Goal: Information Seeking & Learning: Learn about a topic

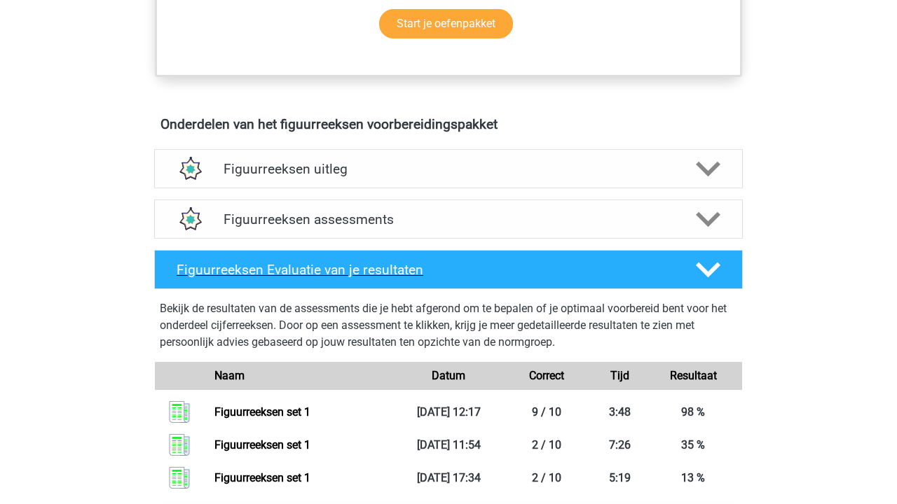
scroll to position [746, 0]
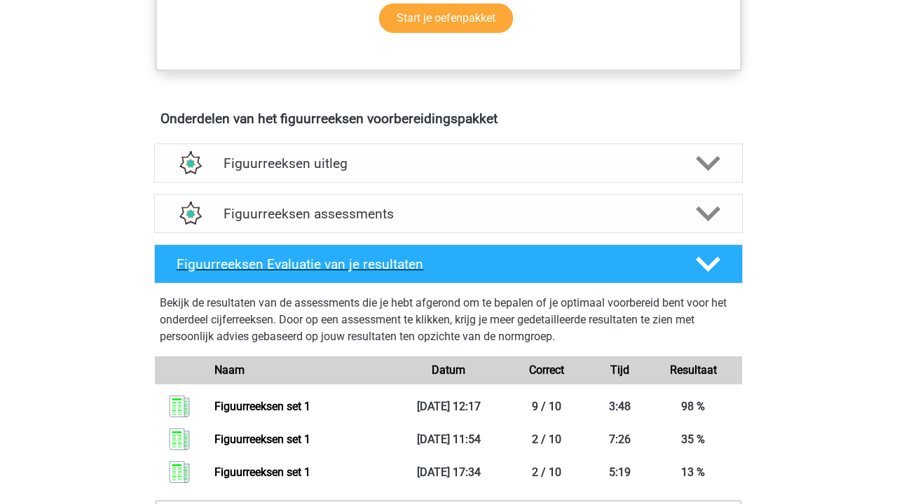
click at [708, 266] on polygon at bounding box center [708, 263] width 25 height 15
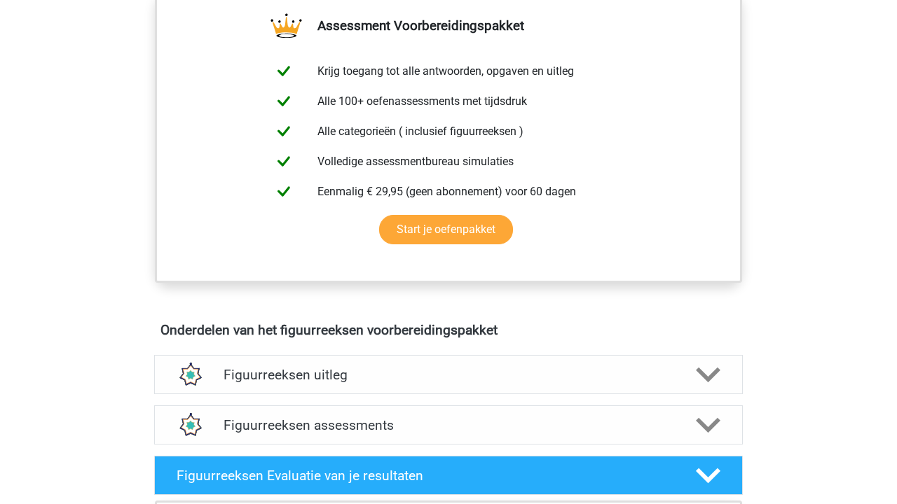
scroll to position [538, 0]
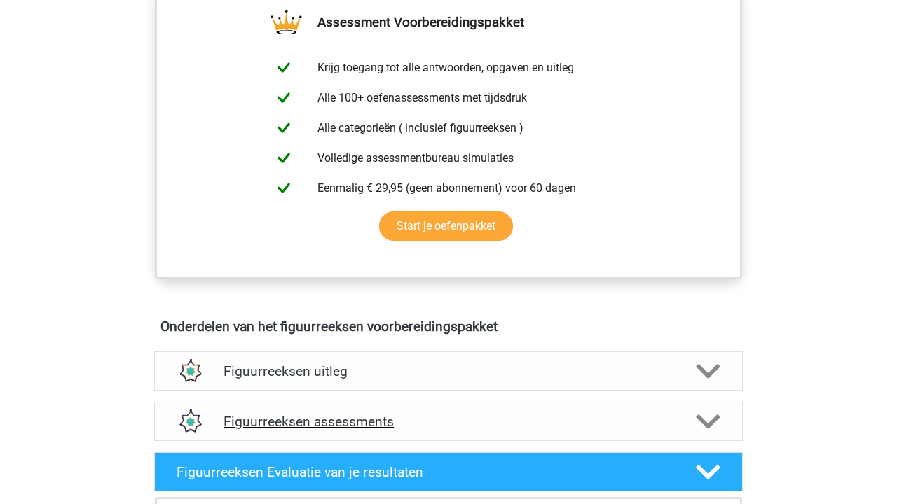
click at [709, 424] on polygon at bounding box center [708, 421] width 25 height 15
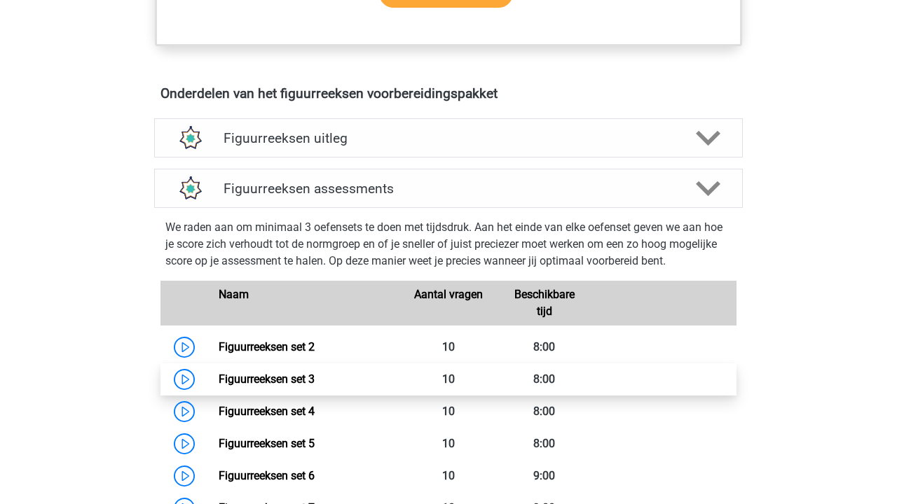
scroll to position [796, 0]
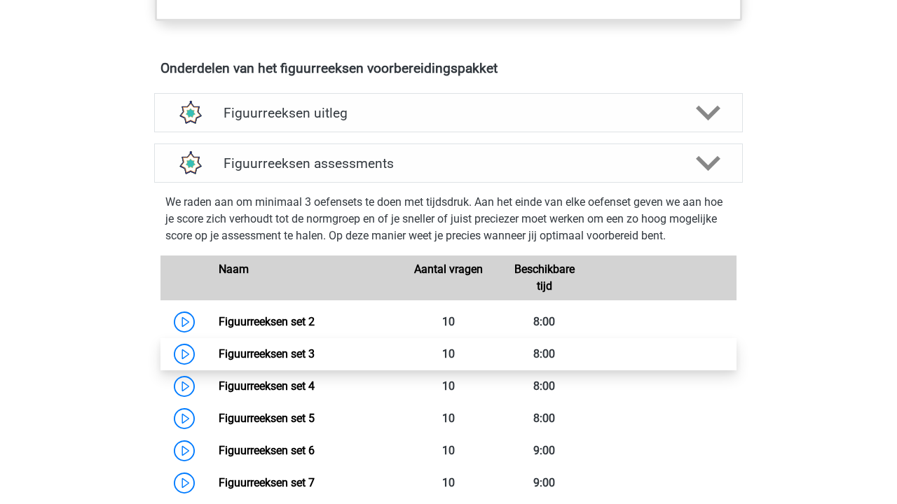
click at [315, 360] on link "Figuurreeksen set 3" at bounding box center [267, 353] width 96 height 13
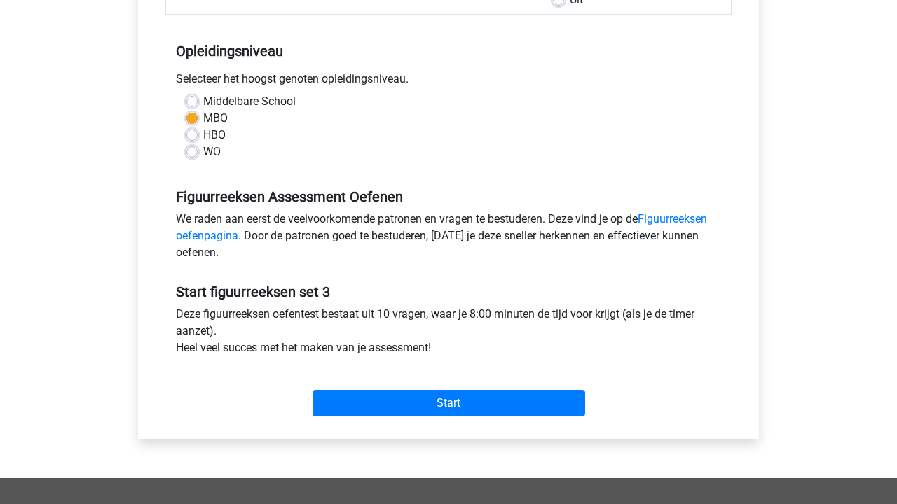
scroll to position [258, 0]
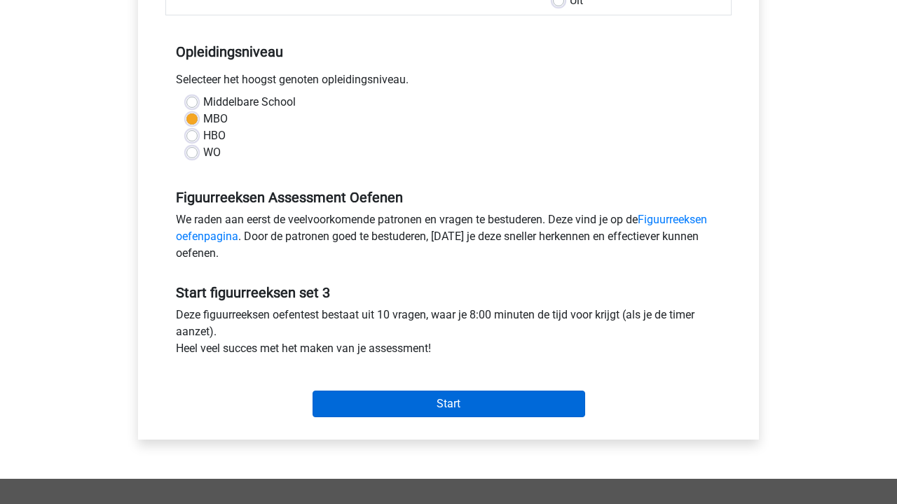
click at [531, 402] on input "Start" at bounding box center [448, 404] width 272 height 27
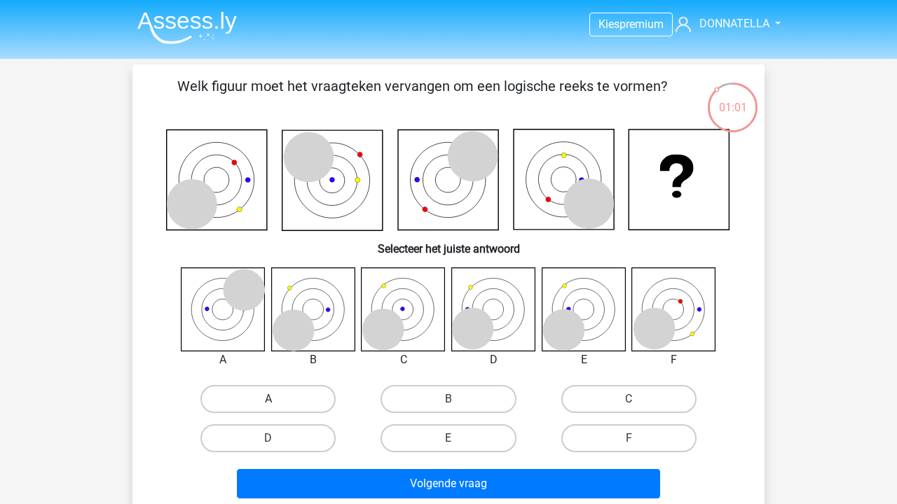
click at [315, 397] on label "A" at bounding box center [267, 399] width 135 height 28
click at [277, 399] on input "A" at bounding box center [272, 403] width 9 height 9
radio input "true"
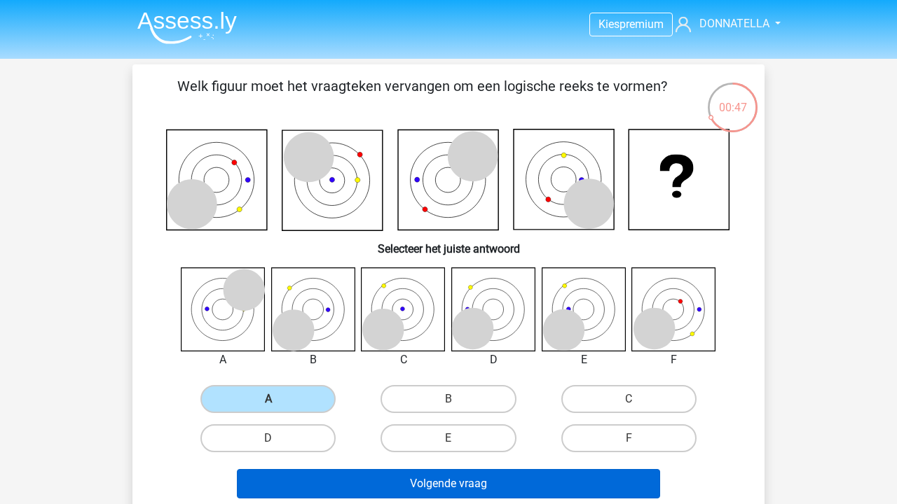
click at [437, 478] on button "Volgende vraag" at bounding box center [449, 483] width 424 height 29
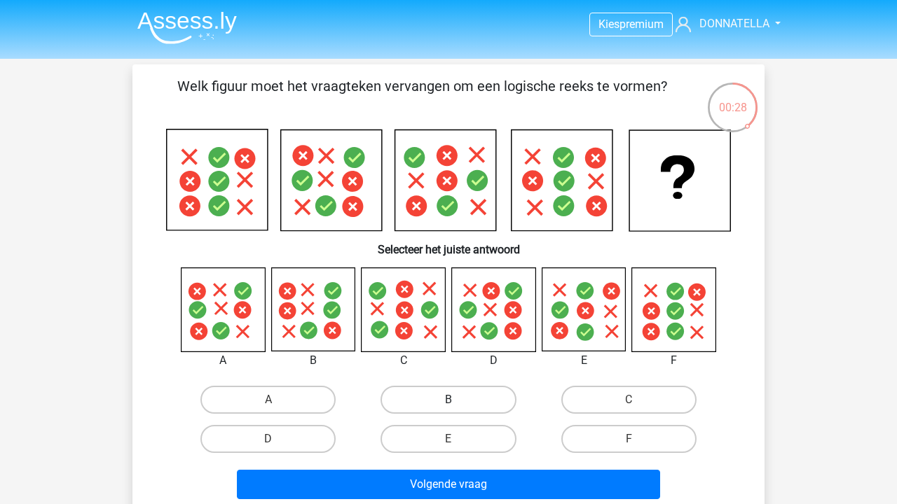
click at [483, 400] on label "B" at bounding box center [447, 400] width 135 height 28
click at [457, 400] on input "B" at bounding box center [452, 404] width 9 height 9
radio input "true"
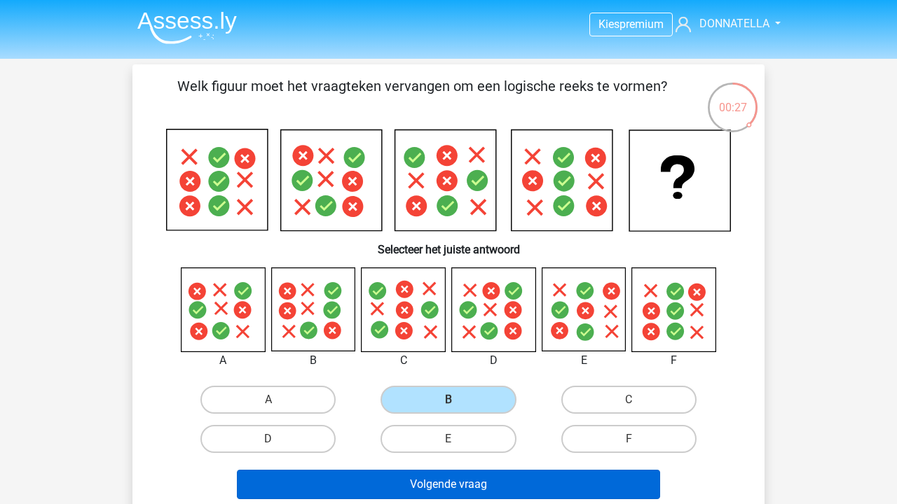
click at [481, 485] on button "Volgende vraag" at bounding box center [449, 484] width 424 height 29
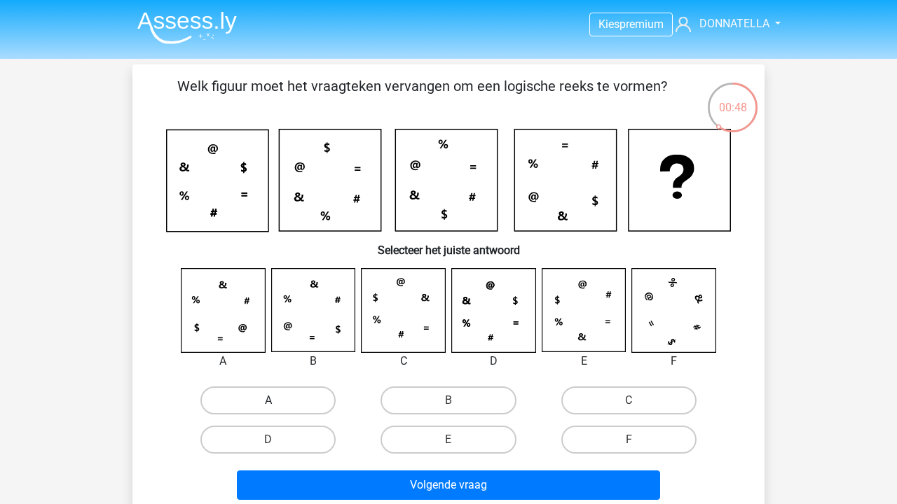
click at [303, 403] on label "A" at bounding box center [267, 401] width 135 height 28
click at [277, 403] on input "A" at bounding box center [272, 405] width 9 height 9
radio input "true"
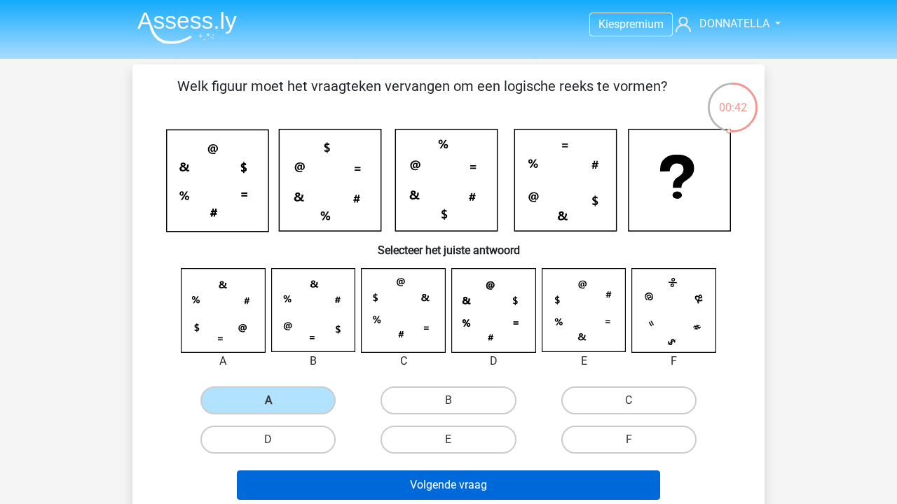
click at [375, 492] on button "Volgende vraag" at bounding box center [449, 485] width 424 height 29
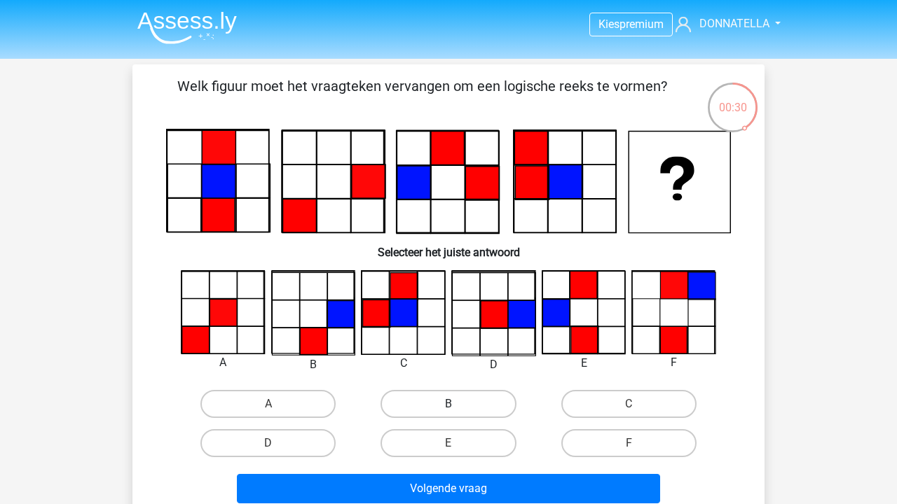
click at [429, 405] on label "B" at bounding box center [447, 404] width 135 height 28
click at [448, 405] on input "B" at bounding box center [452, 408] width 9 height 9
radio input "true"
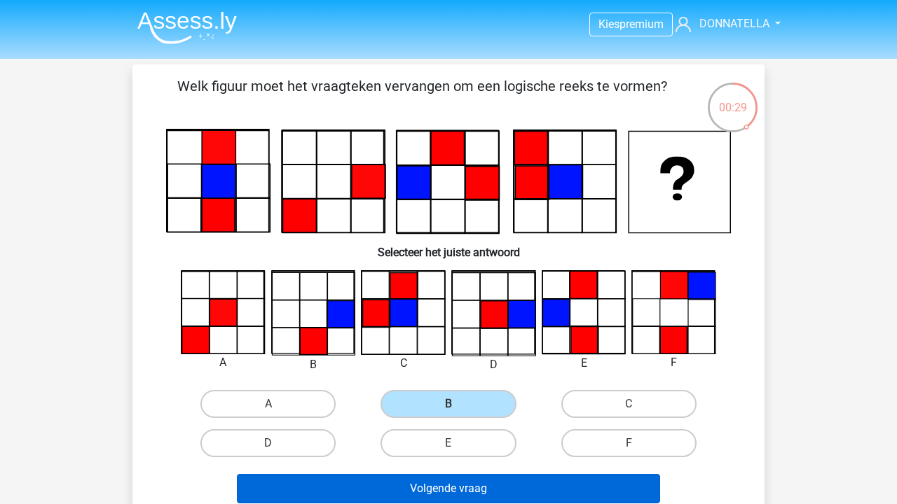
click at [461, 486] on button "Volgende vraag" at bounding box center [449, 488] width 424 height 29
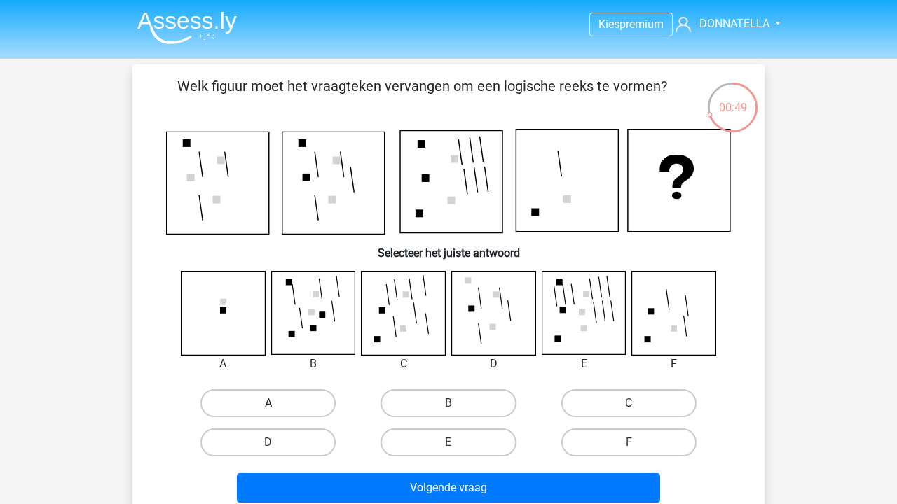
click at [311, 406] on label "A" at bounding box center [267, 403] width 135 height 28
click at [277, 406] on input "A" at bounding box center [272, 407] width 9 height 9
radio input "true"
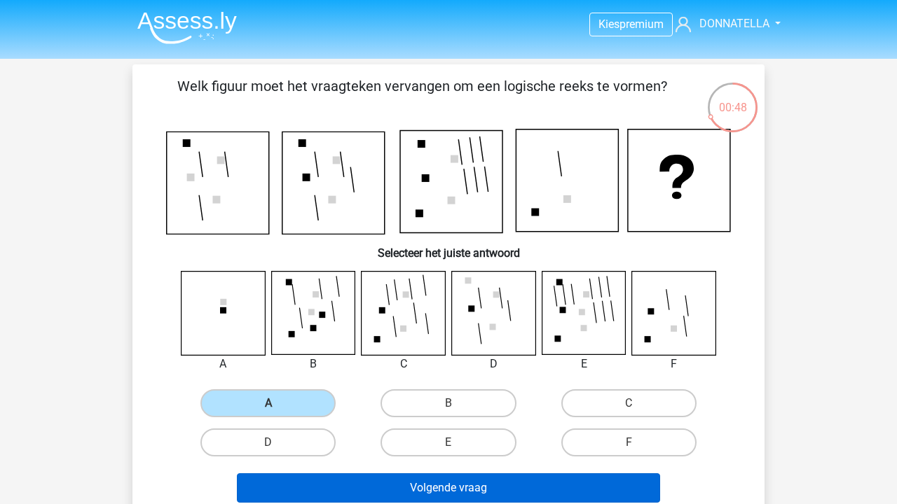
click at [368, 485] on button "Volgende vraag" at bounding box center [449, 488] width 424 height 29
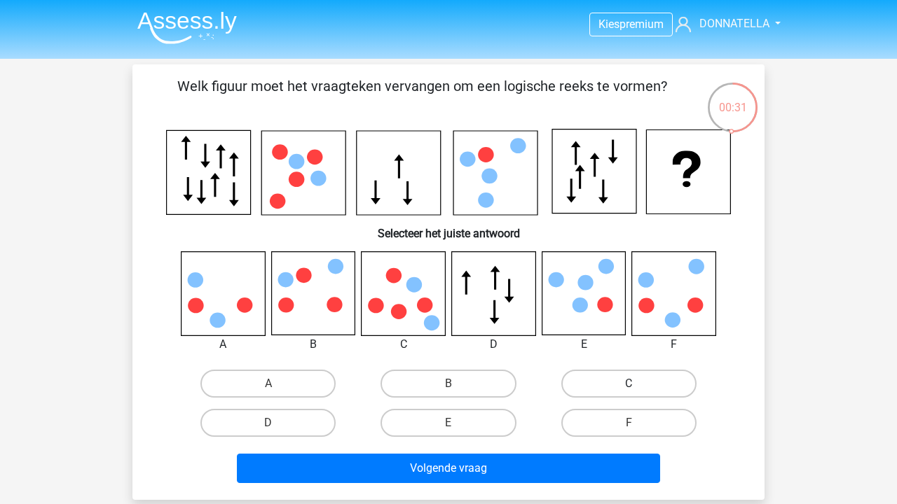
click at [601, 377] on label "C" at bounding box center [628, 384] width 135 height 28
click at [628, 384] on input "C" at bounding box center [632, 388] width 9 height 9
radio input "true"
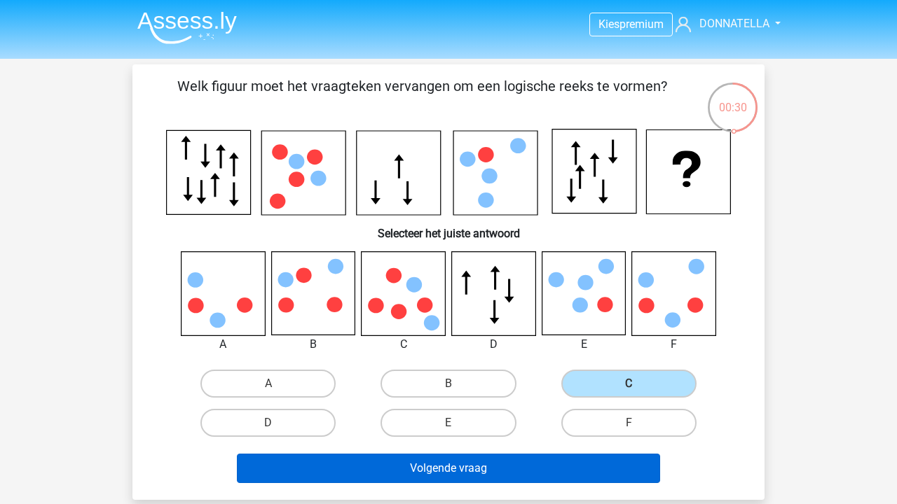
click at [548, 478] on button "Volgende vraag" at bounding box center [449, 468] width 424 height 29
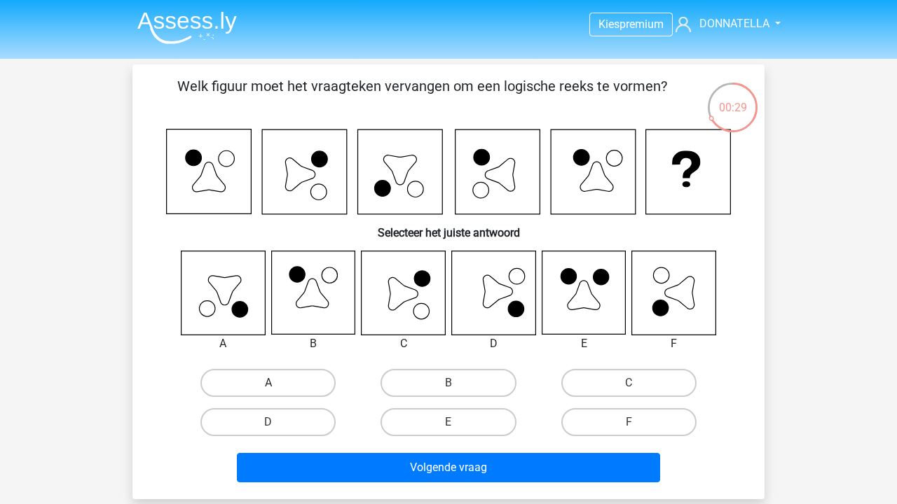
click at [298, 375] on label "A" at bounding box center [267, 383] width 135 height 28
click at [277, 383] on input "A" at bounding box center [272, 387] width 9 height 9
radio input "true"
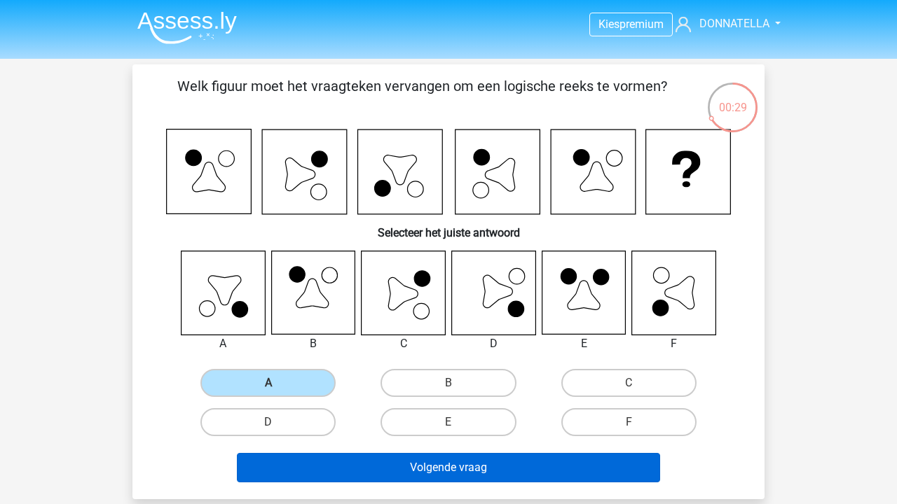
click at [353, 467] on button "Volgende vraag" at bounding box center [449, 467] width 424 height 29
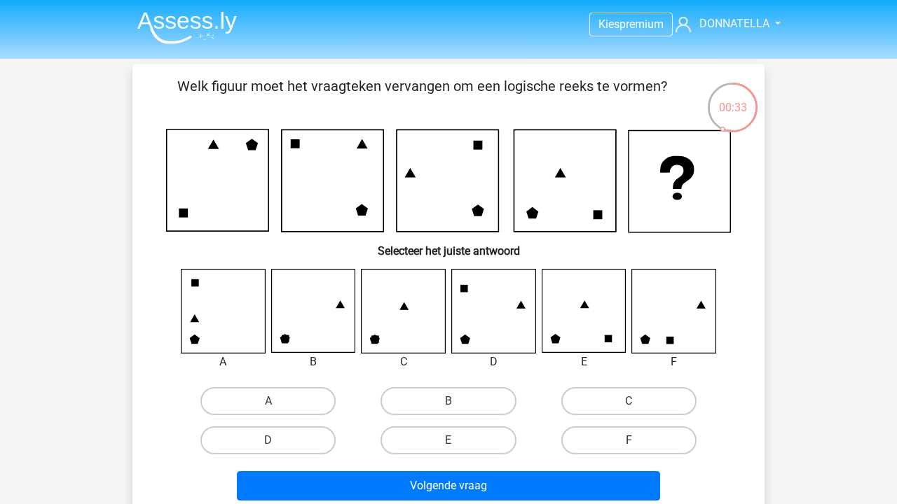
click at [591, 435] on label "F" at bounding box center [628, 441] width 135 height 28
click at [628, 441] on input "F" at bounding box center [632, 445] width 9 height 9
radio input "true"
click at [550, 469] on div "Volgende vraag" at bounding box center [448, 483] width 587 height 46
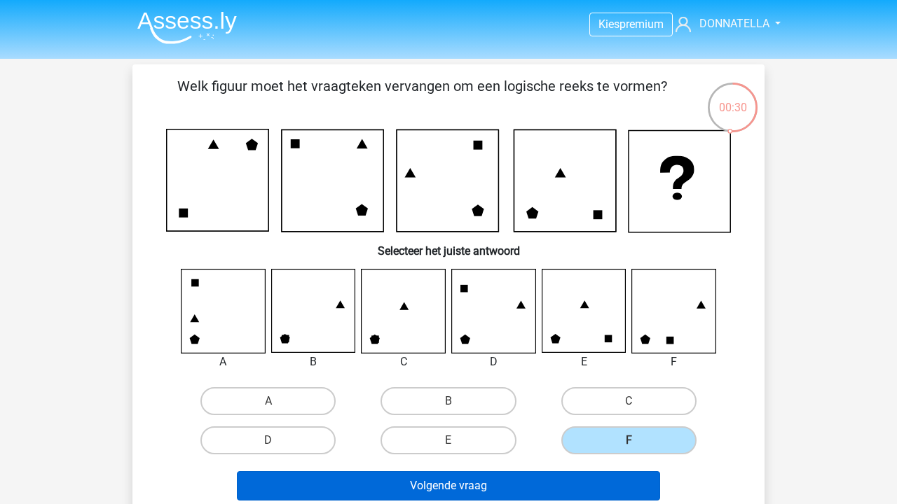
click at [545, 490] on button "Volgende vraag" at bounding box center [449, 485] width 424 height 29
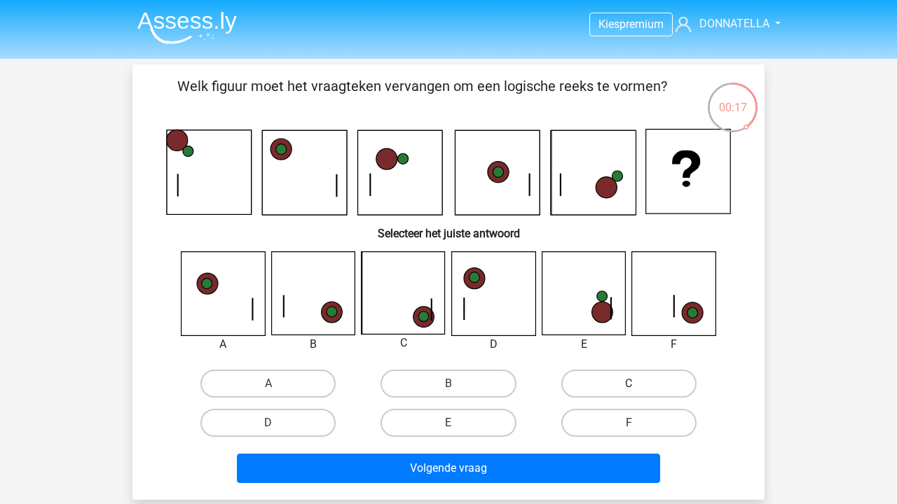
click at [597, 380] on label "C" at bounding box center [628, 384] width 135 height 28
click at [628, 384] on input "C" at bounding box center [632, 388] width 9 height 9
radio input "true"
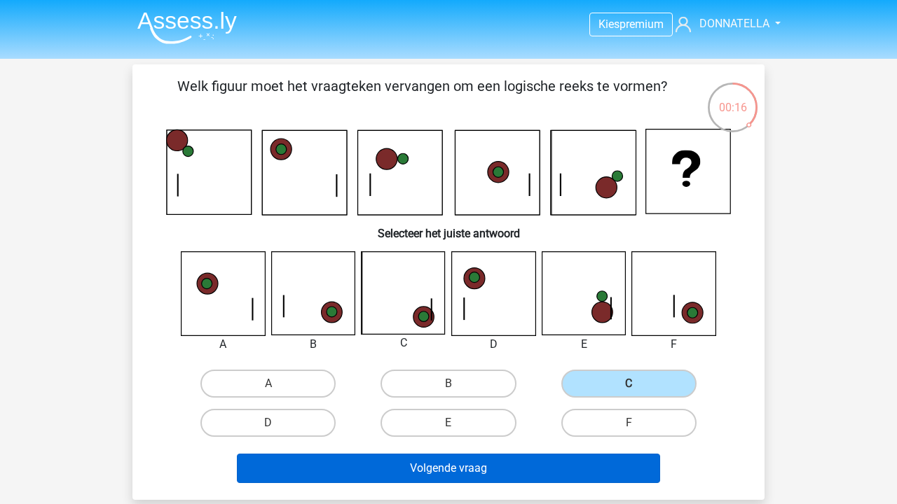
click at [526, 464] on button "Volgende vraag" at bounding box center [449, 468] width 424 height 29
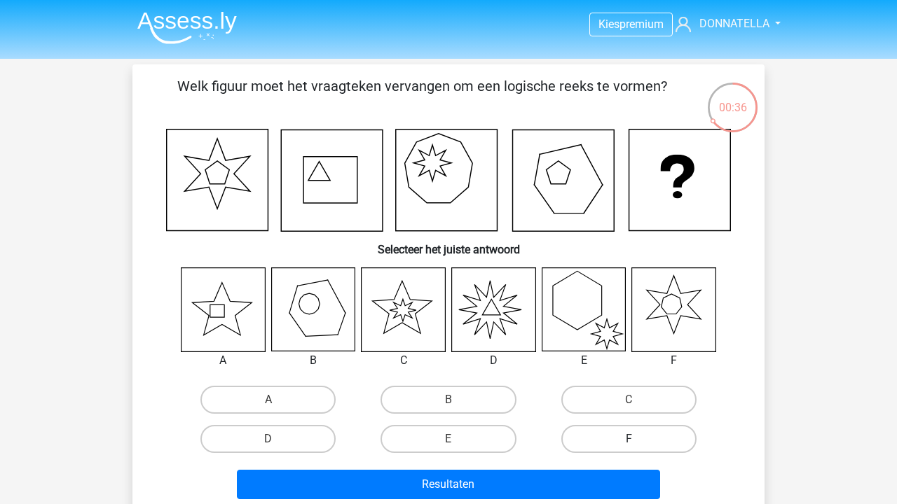
click at [605, 433] on label "F" at bounding box center [628, 439] width 135 height 28
click at [628, 439] on input "F" at bounding box center [632, 443] width 9 height 9
radio input "true"
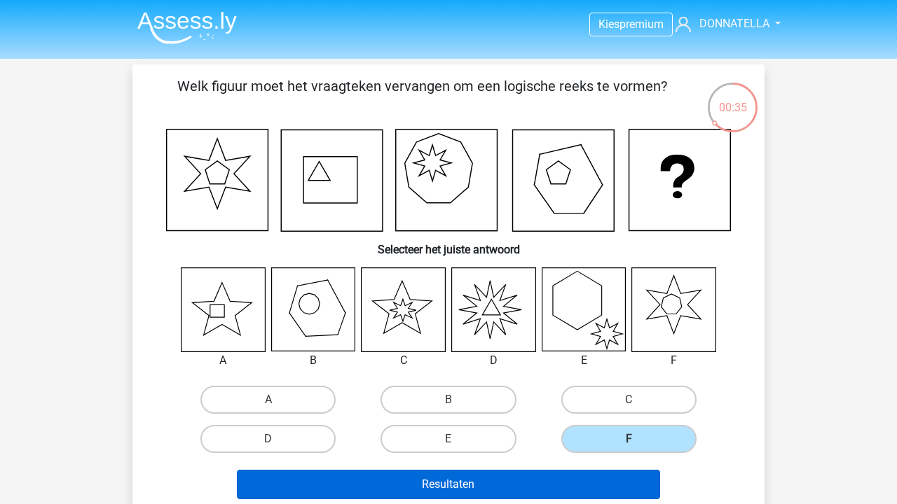
click at [592, 479] on button "Resultaten" at bounding box center [449, 484] width 424 height 29
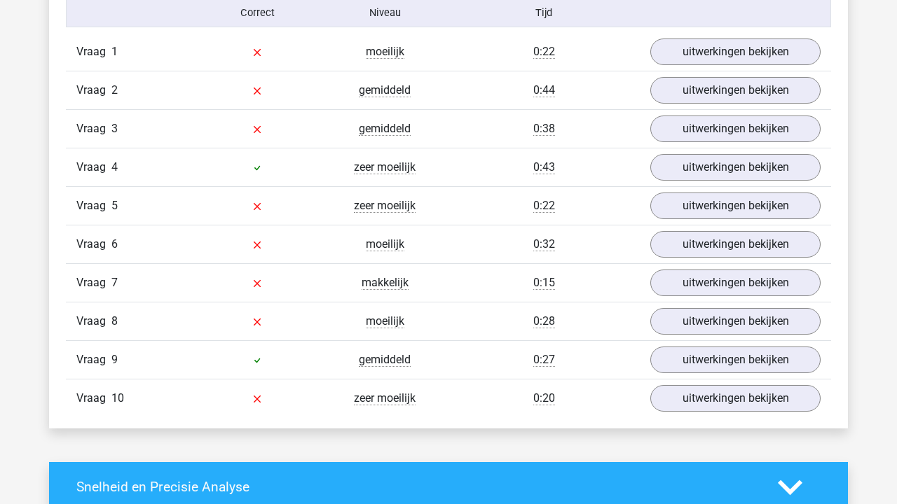
scroll to position [1172, 0]
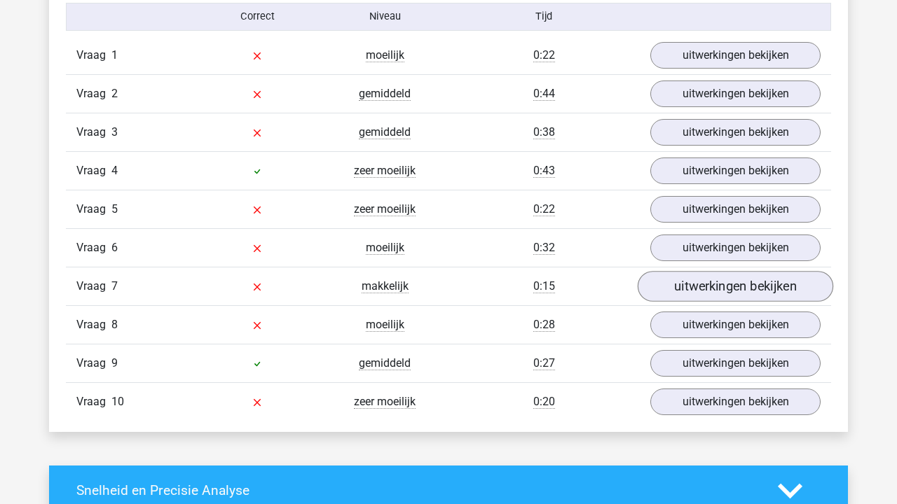
click at [675, 286] on link "uitwerkingen bekijken" at bounding box center [734, 286] width 195 height 31
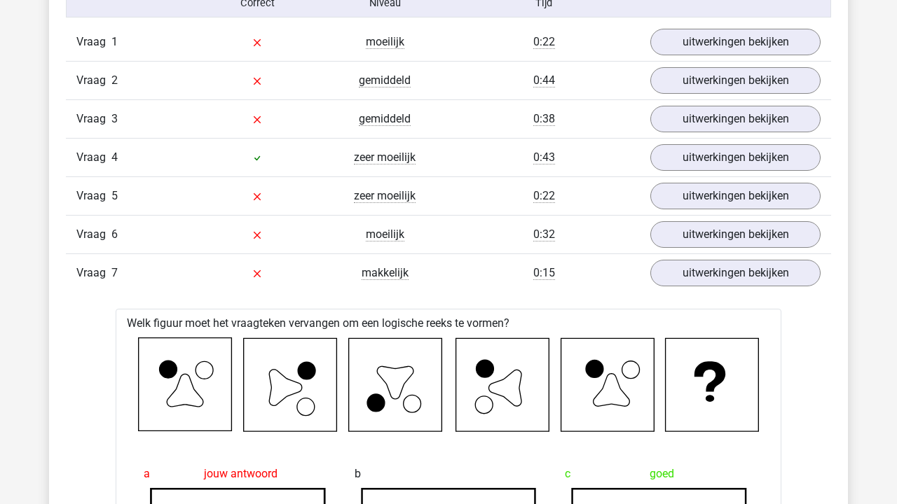
scroll to position [1185, 0]
click at [675, 286] on link "uitwerkingen bekijken" at bounding box center [734, 273] width 195 height 31
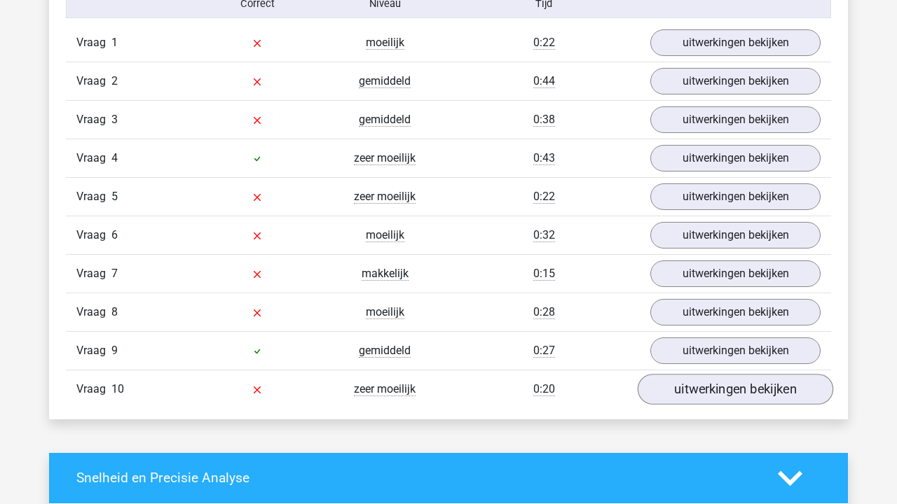
click at [689, 388] on link "uitwerkingen bekijken" at bounding box center [734, 389] width 195 height 31
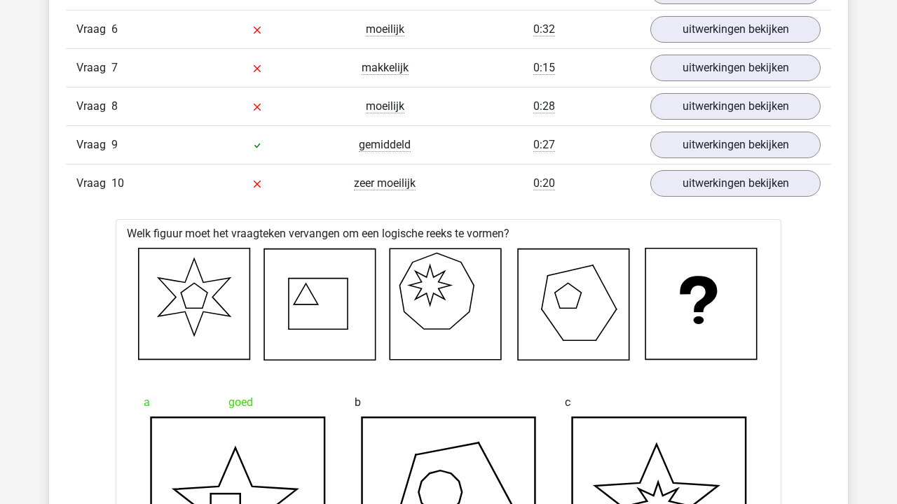
scroll to position [1376, 0]
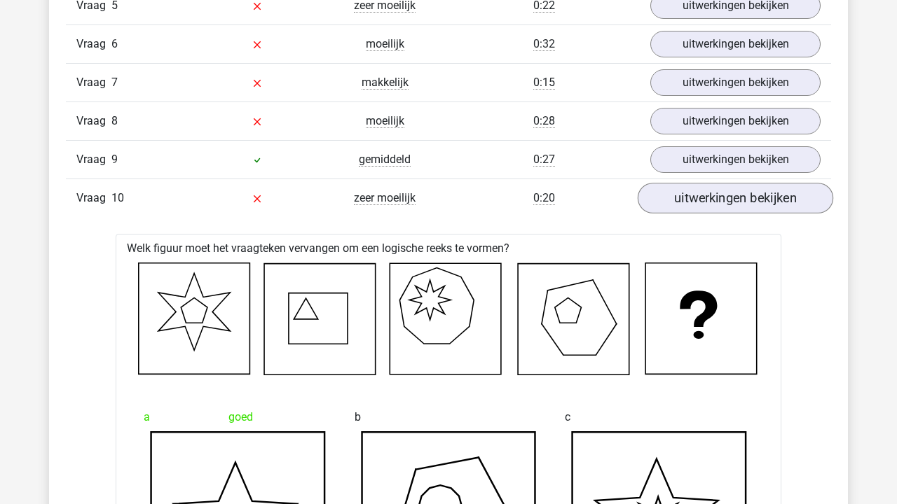
click at [714, 191] on link "uitwerkingen bekijken" at bounding box center [734, 198] width 195 height 31
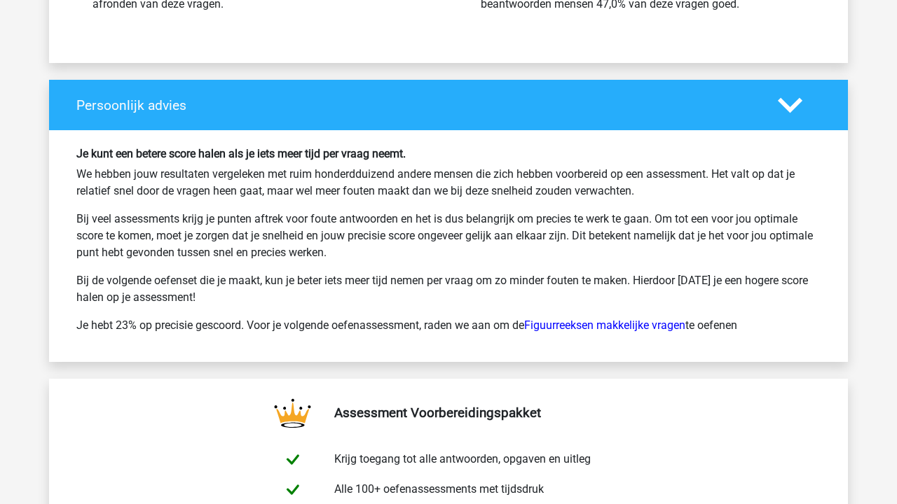
scroll to position [2027, 0]
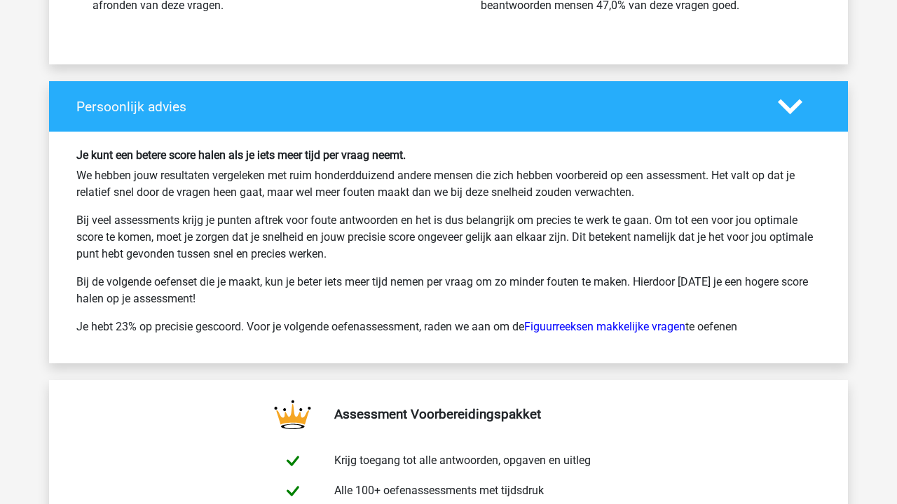
click at [789, 113] on icon at bounding box center [790, 107] width 25 height 25
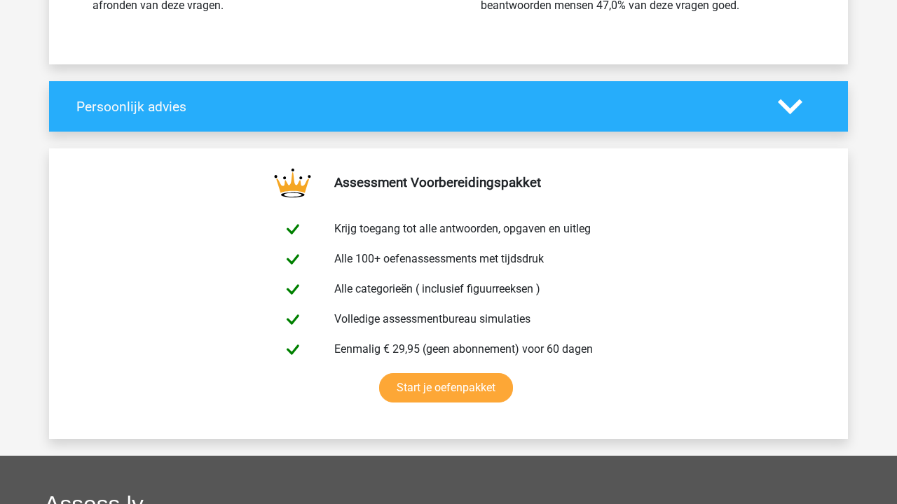
click at [789, 113] on icon at bounding box center [790, 107] width 25 height 25
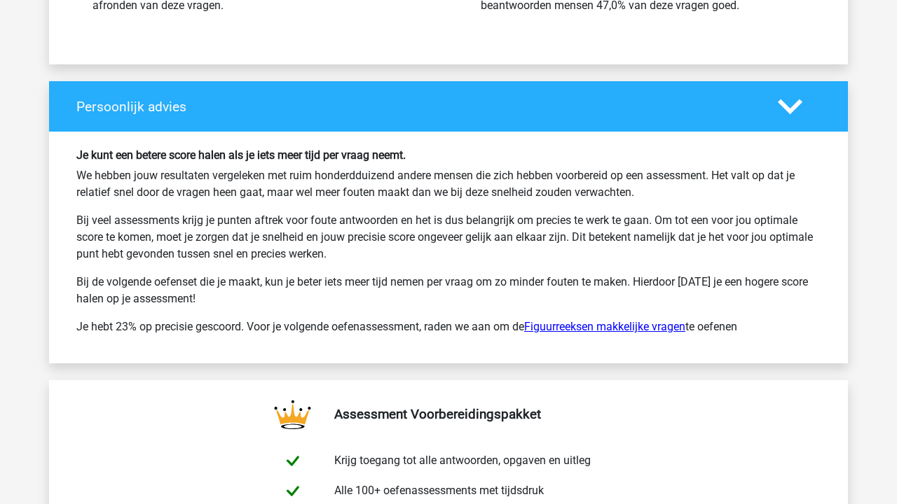
click at [632, 323] on link "Figuurreeksen makkelijke vragen" at bounding box center [604, 326] width 161 height 13
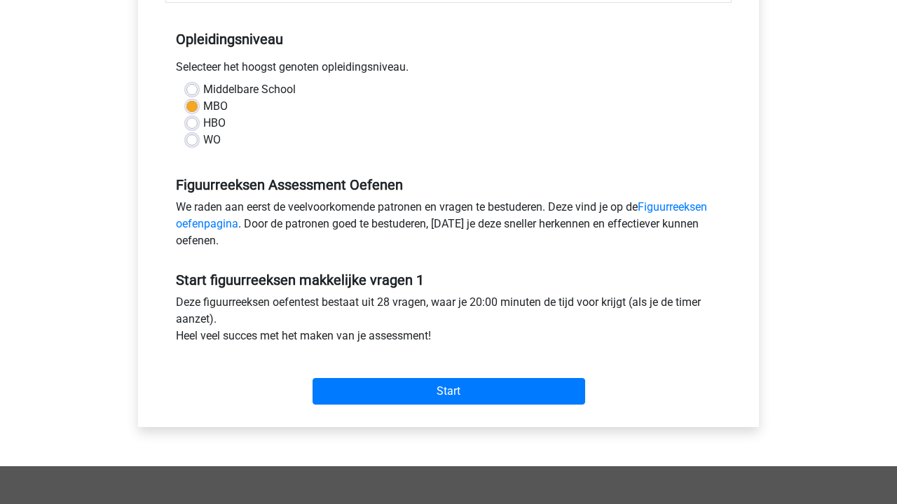
scroll to position [269, 0]
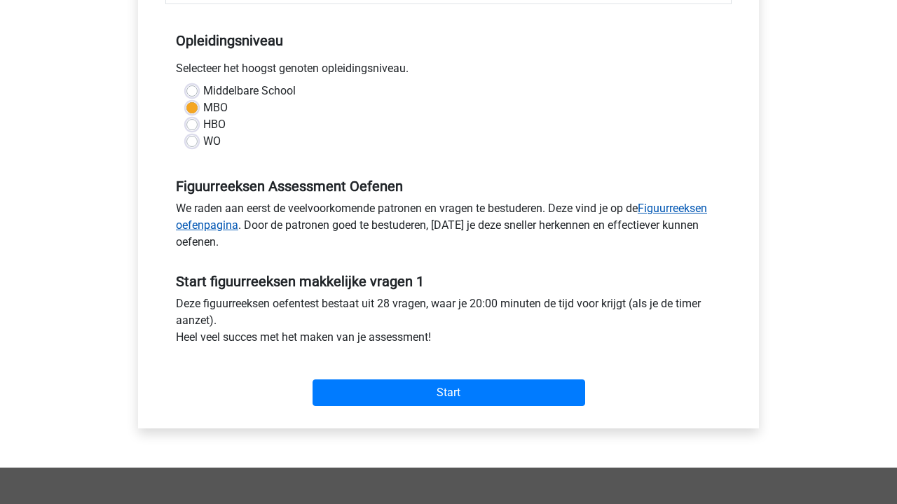
click at [677, 211] on link "Figuurreeksen oefenpagina" at bounding box center [441, 217] width 531 height 30
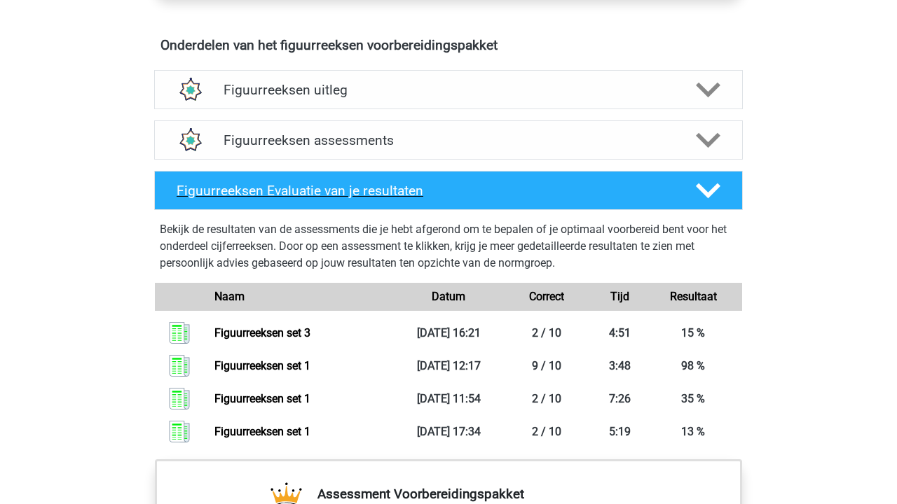
scroll to position [824, 0]
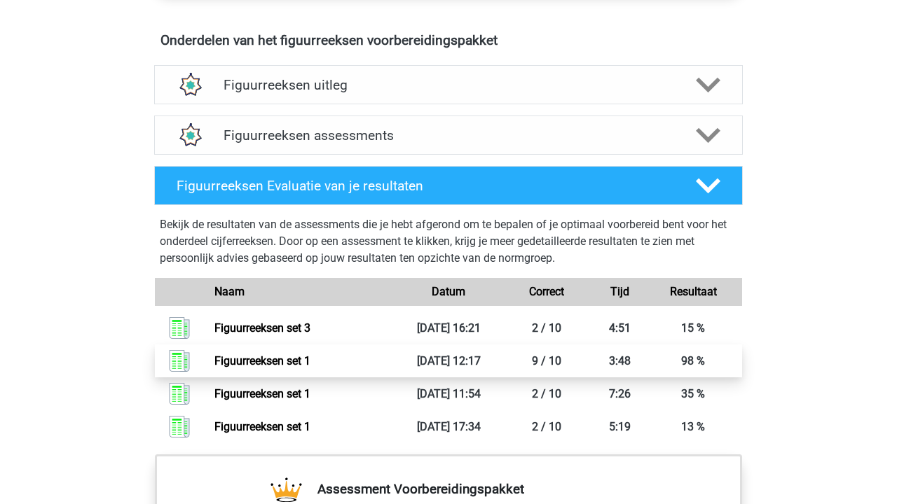
click at [310, 364] on link "Figuurreeksen set 1" at bounding box center [262, 360] width 96 height 13
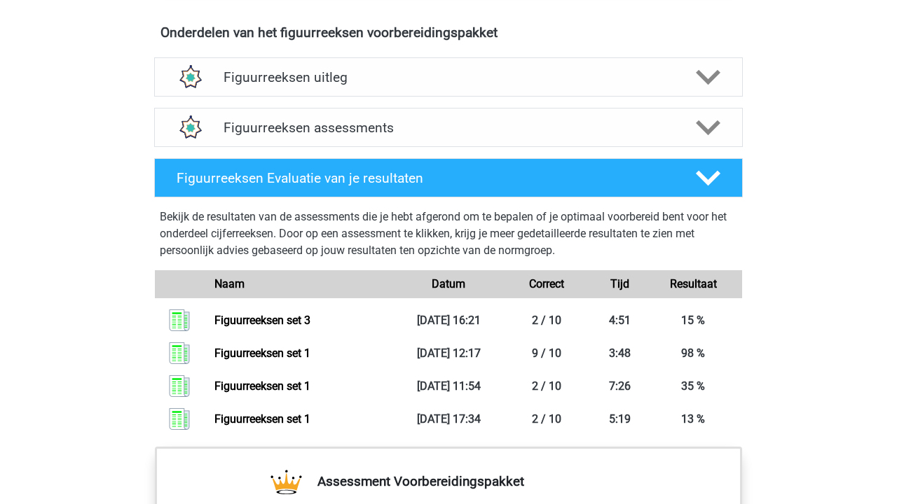
scroll to position [834, 0]
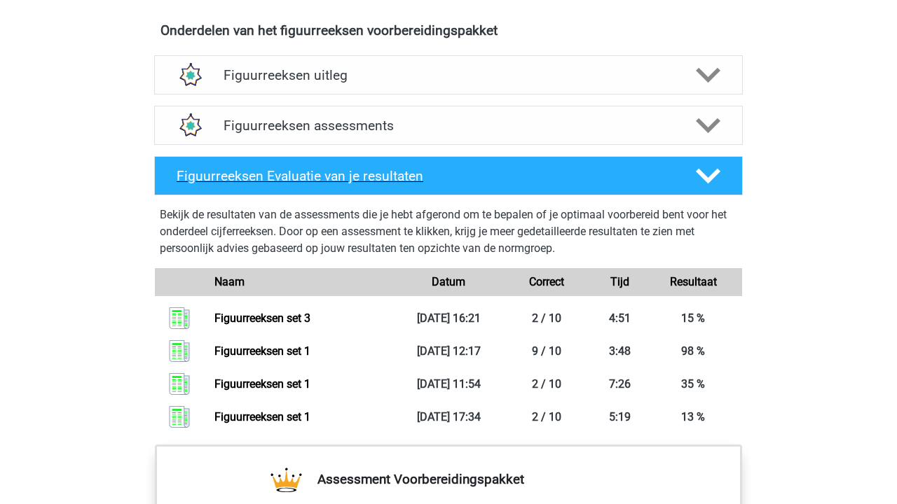
click at [707, 181] on polygon at bounding box center [708, 175] width 25 height 15
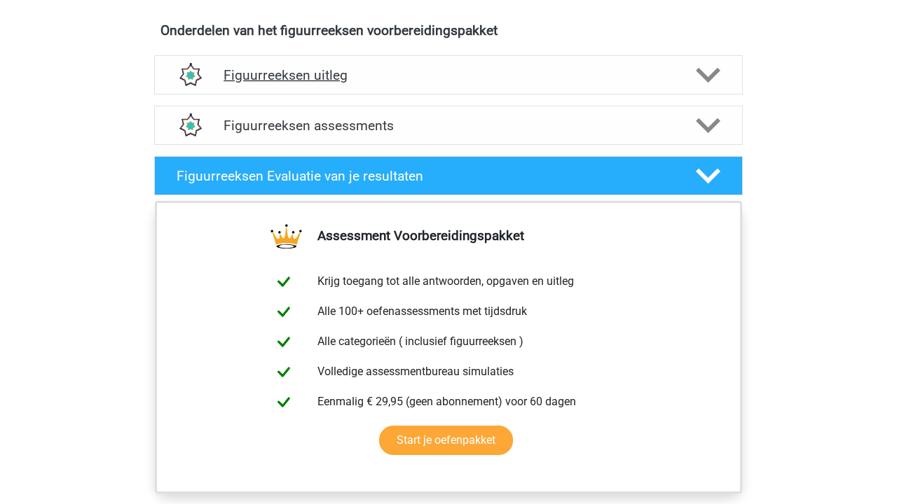
click at [710, 74] on icon at bounding box center [708, 75] width 25 height 25
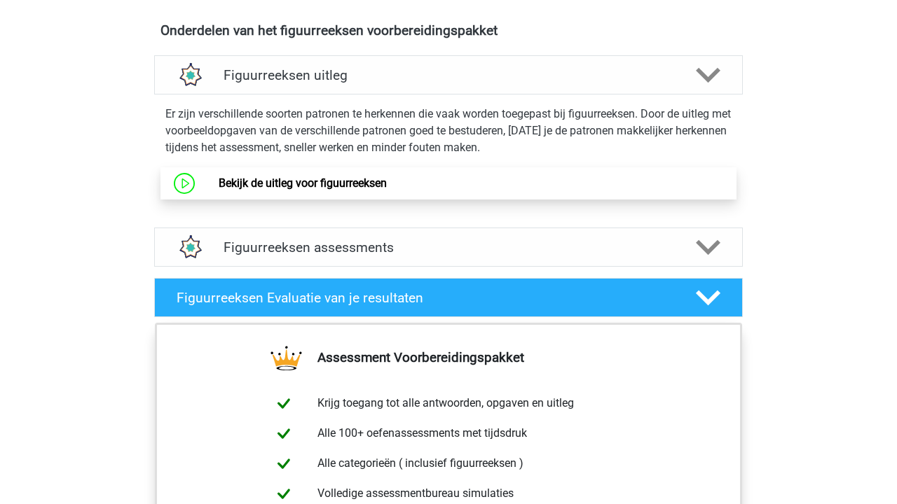
click at [361, 188] on link "Bekijk de uitleg voor figuurreeksen" at bounding box center [303, 183] width 168 height 13
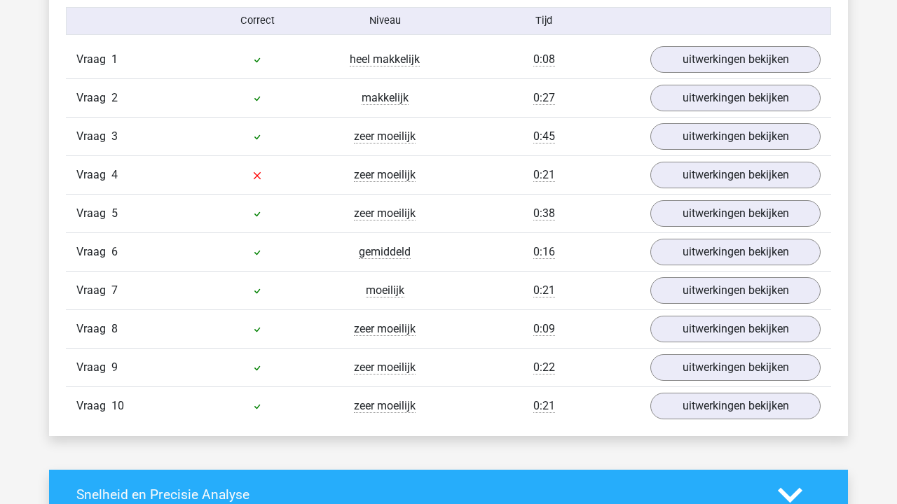
scroll to position [1168, 0]
click at [700, 171] on link "uitwerkingen bekijken" at bounding box center [734, 175] width 195 height 31
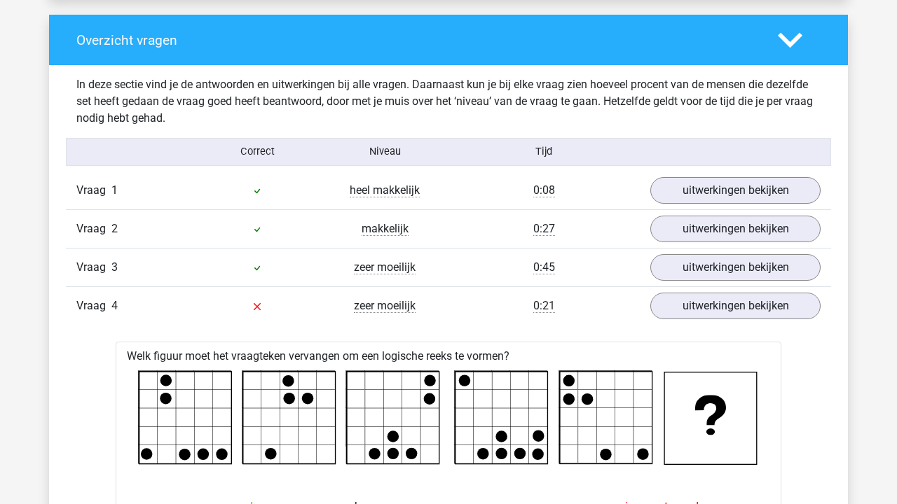
scroll to position [1035, 0]
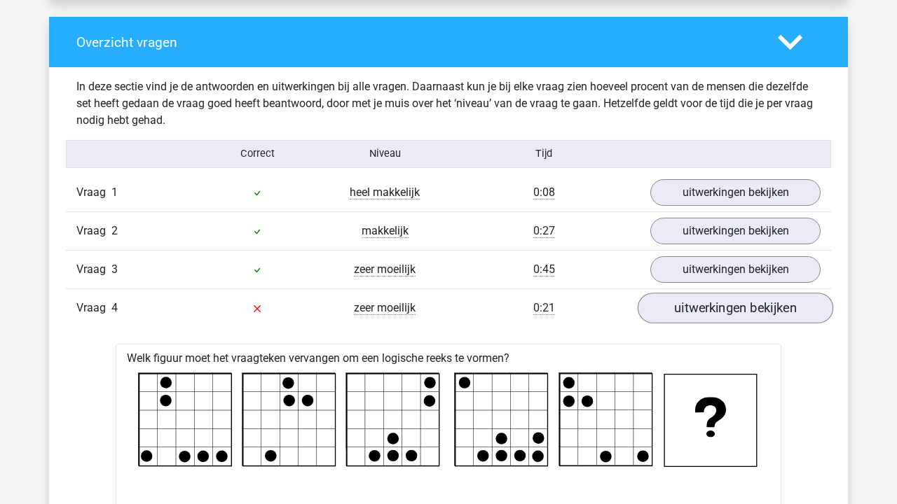
click at [683, 303] on link "uitwerkingen bekijken" at bounding box center [734, 308] width 195 height 31
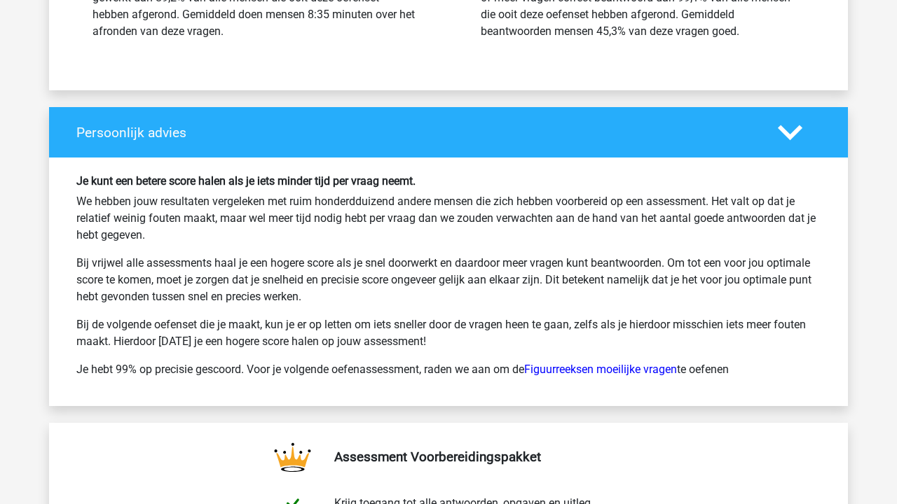
scroll to position [2008, 0]
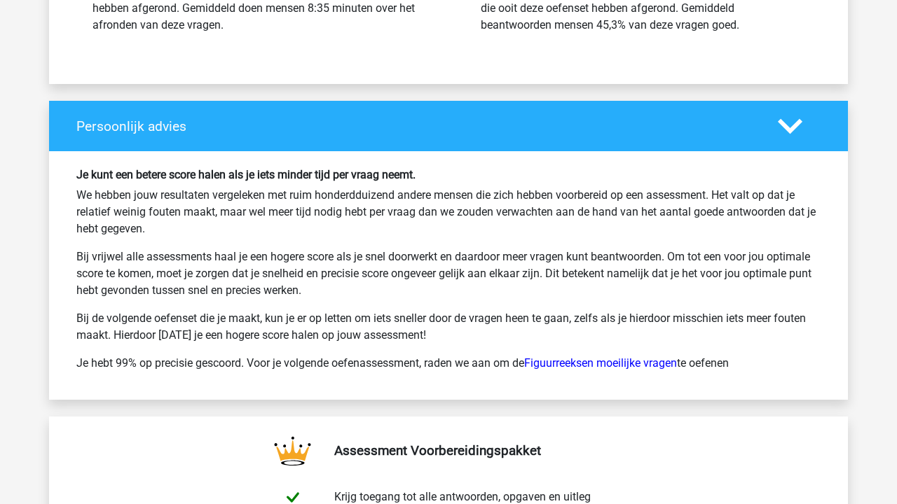
click at [797, 123] on polygon at bounding box center [790, 125] width 25 height 15
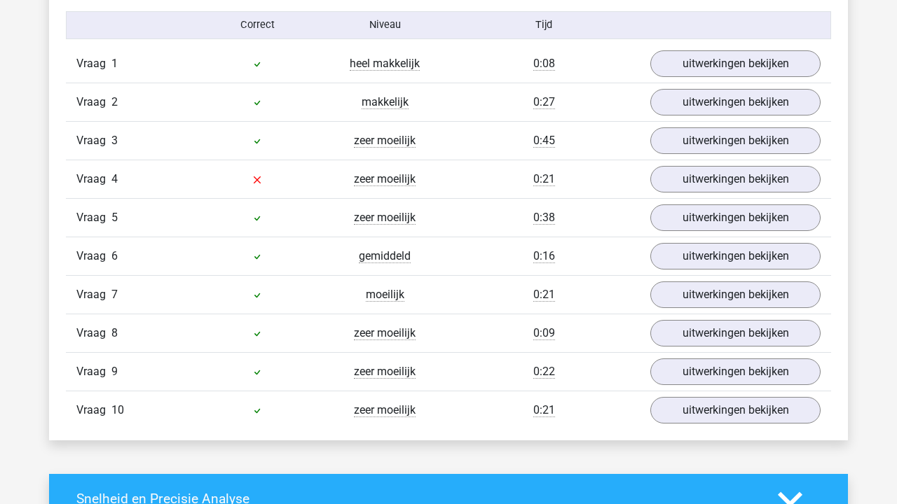
scroll to position [1165, 0]
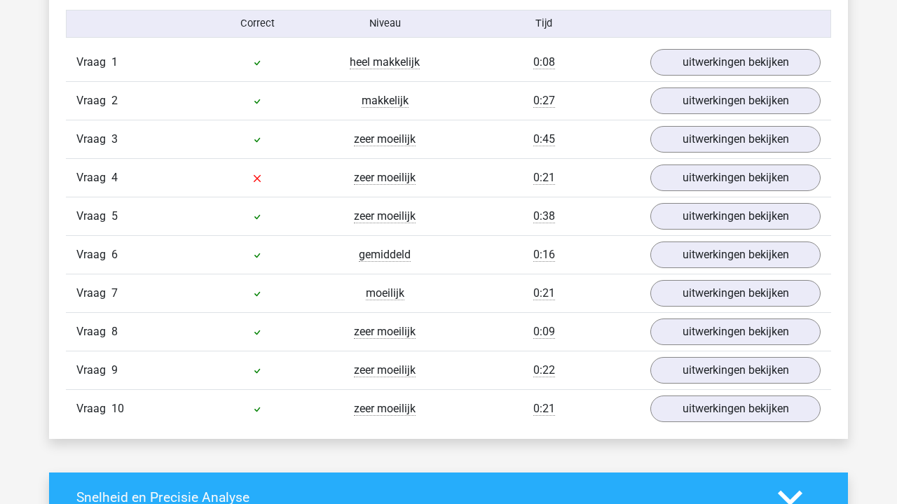
click at [796, 496] on polygon at bounding box center [790, 497] width 25 height 15
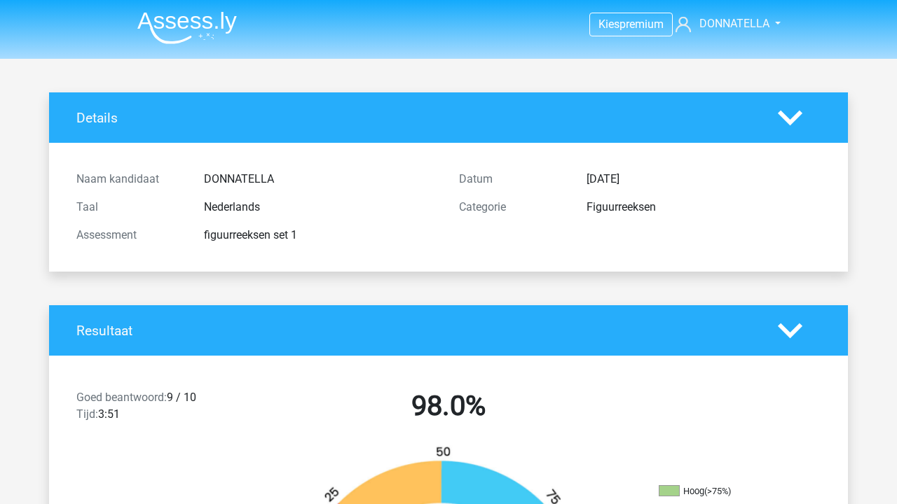
scroll to position [0, 0]
